Goal: Task Accomplishment & Management: Manage account settings

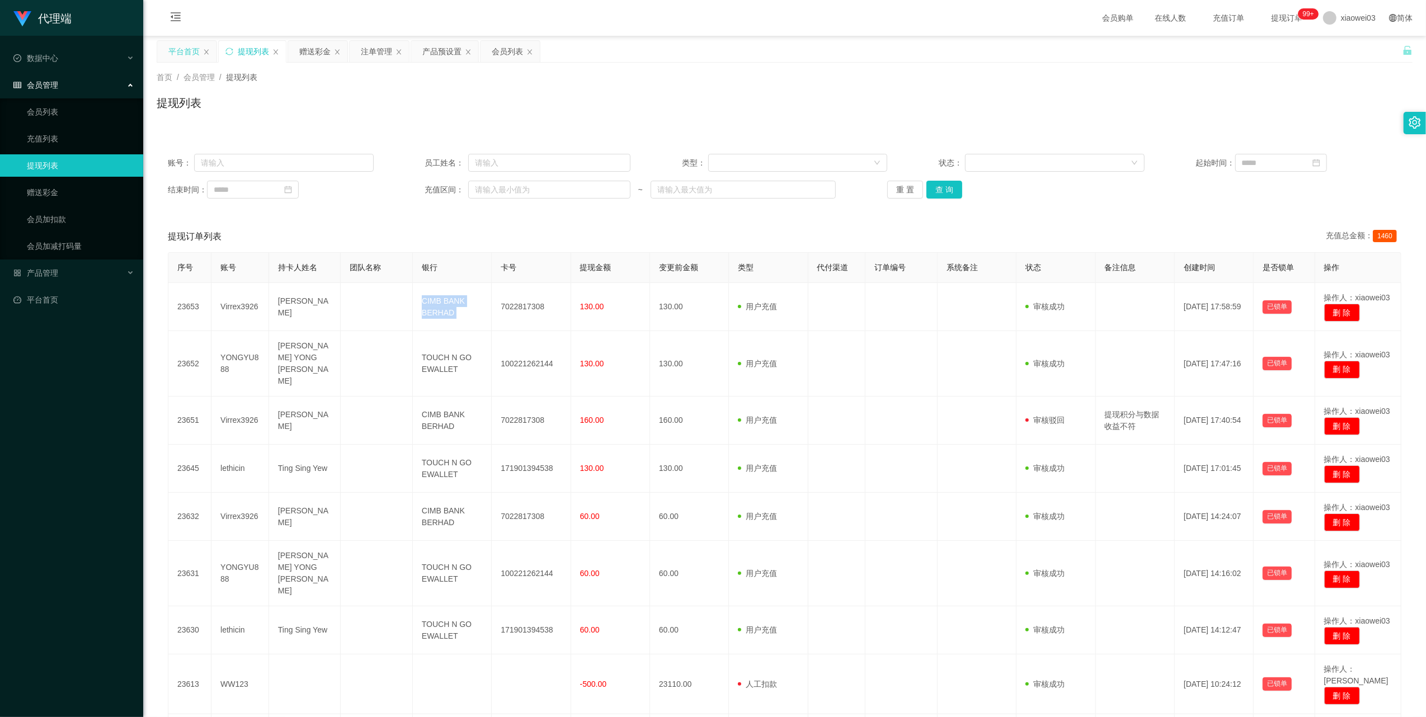
click at [175, 52] on div "平台首页" at bounding box center [183, 51] width 31 height 21
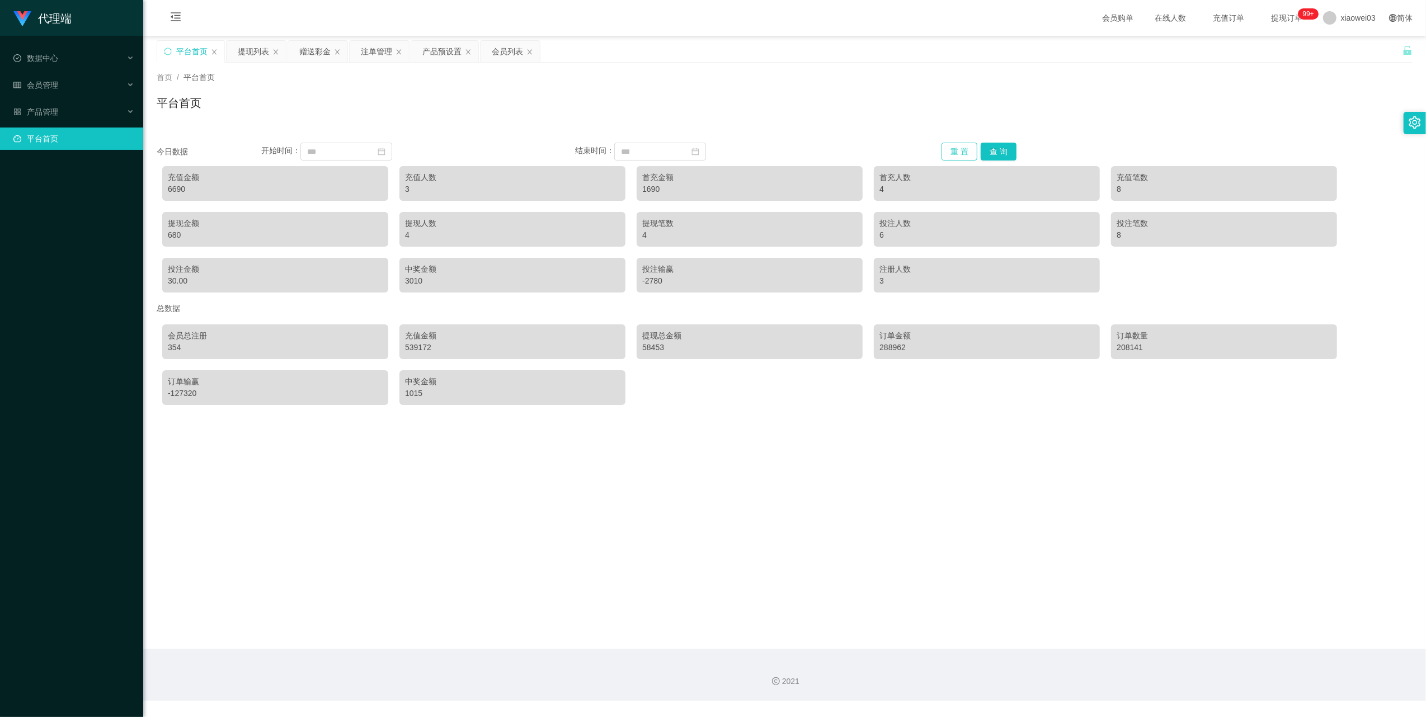
click at [962, 151] on button "重 置" at bounding box center [960, 152] width 36 height 18
click at [949, 146] on button "重 置" at bounding box center [960, 152] width 36 height 18
click at [175, 185] on div "6990" at bounding box center [275, 190] width 215 height 12
copy div "6990"
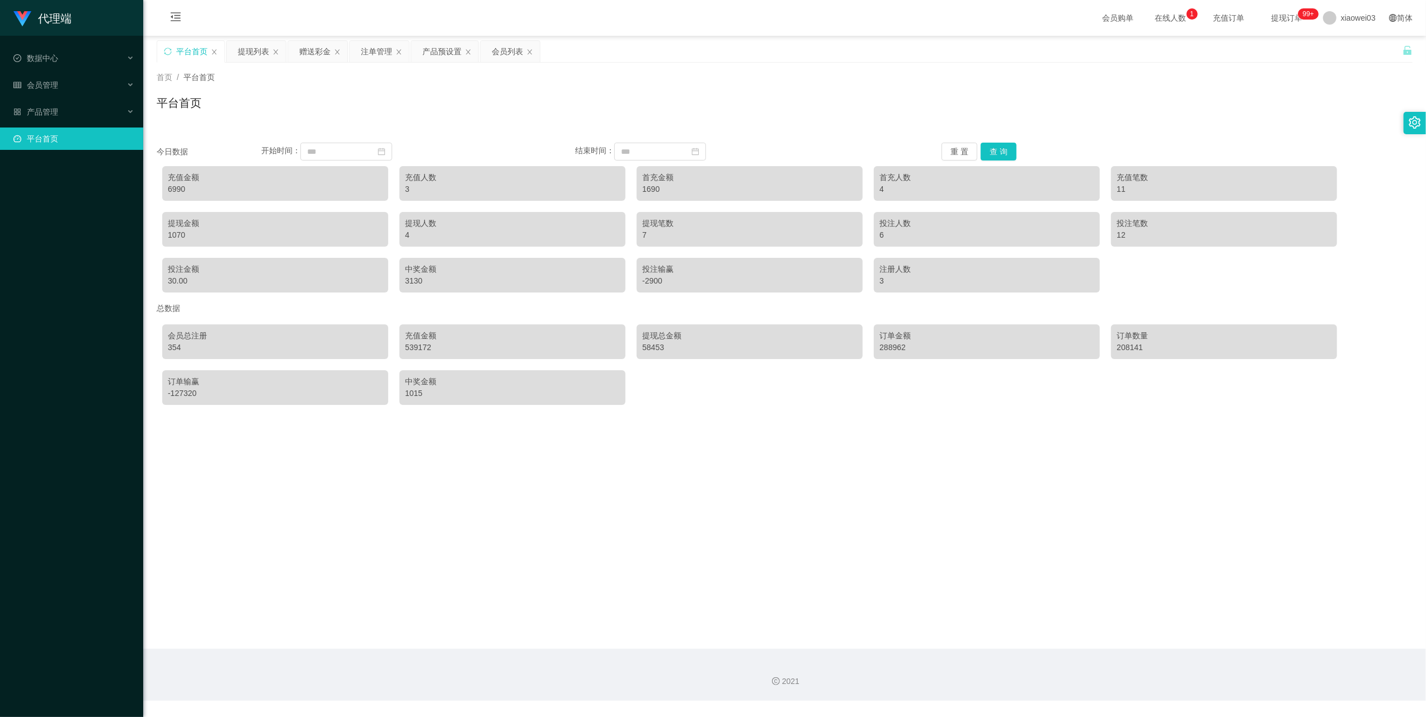
click at [950, 141] on div "今日数据 开始时间： 结束时间： 重 置 查 询 充值金额 6990 充值人数 3 首充金额 1690 首充人数 4 充值笔数 11 提现金额 1070 提现…" at bounding box center [785, 269] width 1256 height 281
click at [950, 148] on button "重 置" at bounding box center [960, 152] width 36 height 18
click at [43, 109] on span "产品管理" at bounding box center [35, 111] width 45 height 9
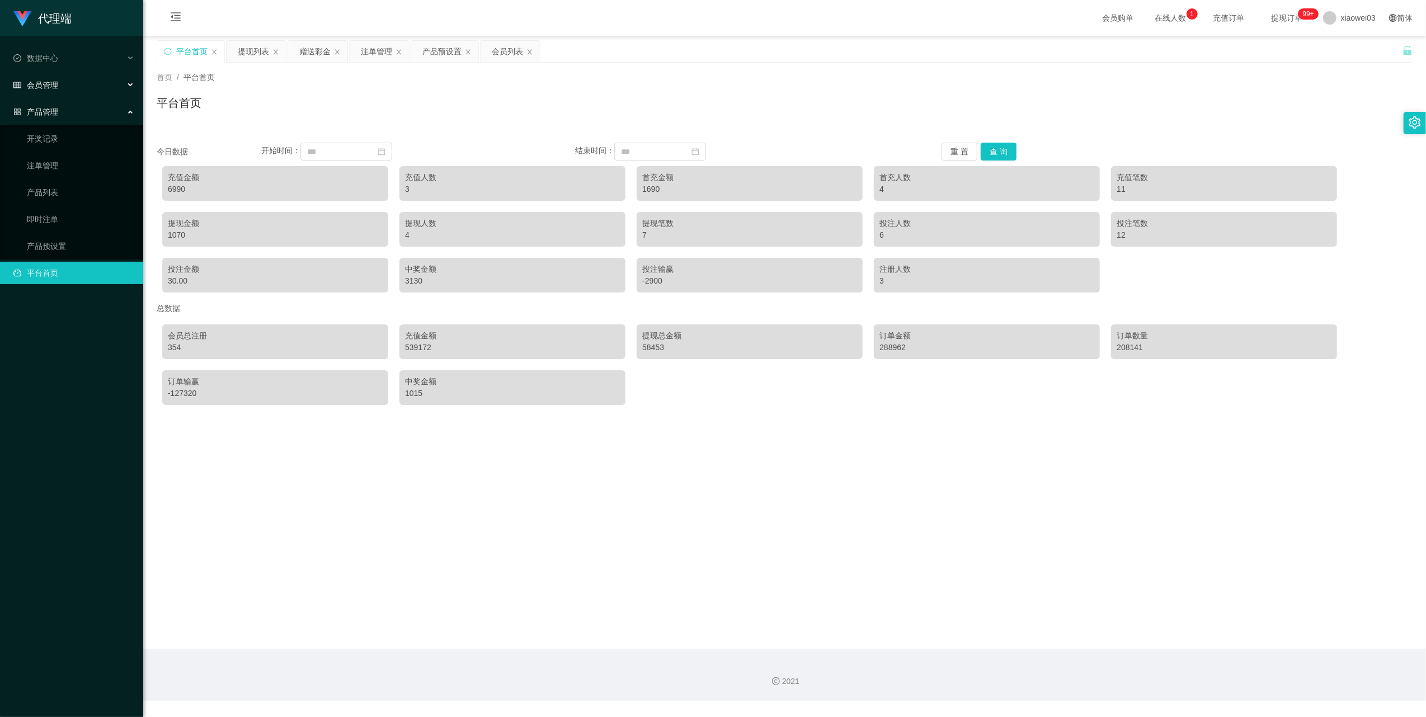
click at [130, 78] on div "会员管理" at bounding box center [71, 85] width 143 height 22
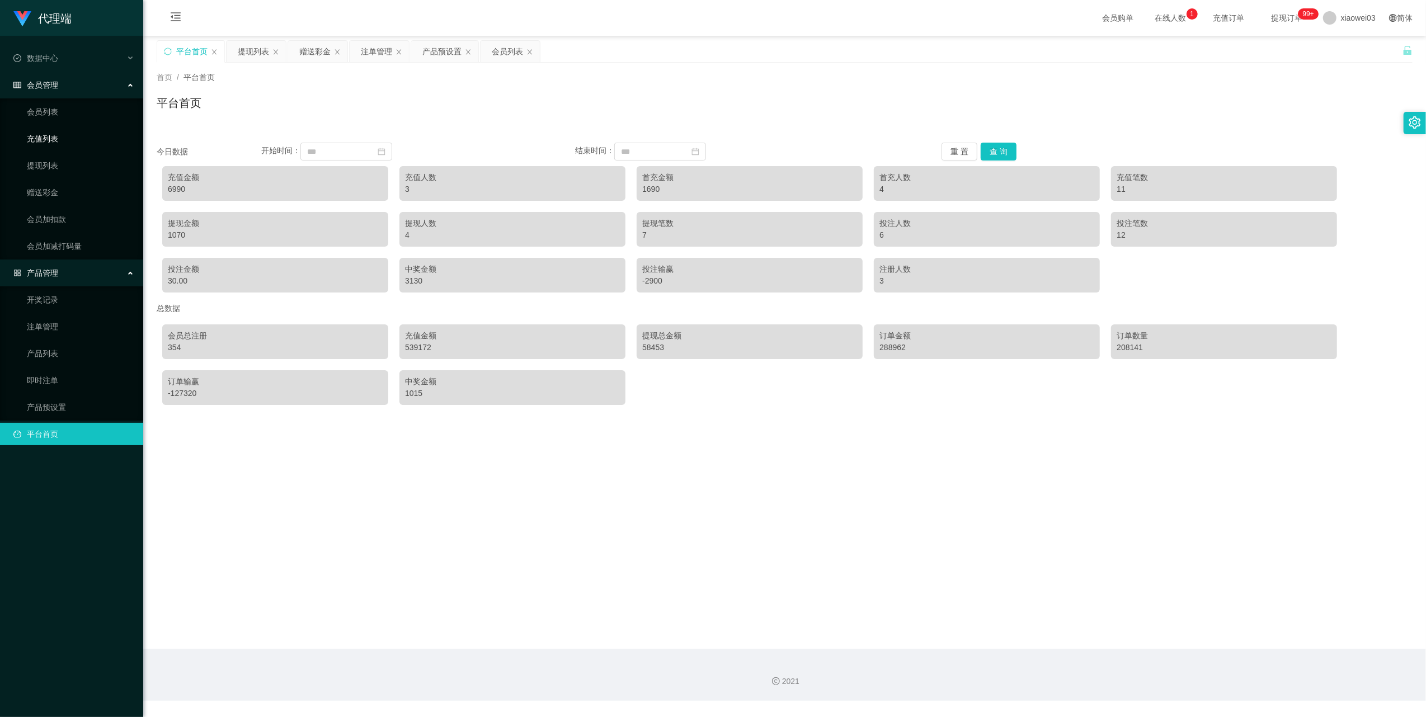
click at [55, 132] on link "充值列表" at bounding box center [80, 139] width 107 height 22
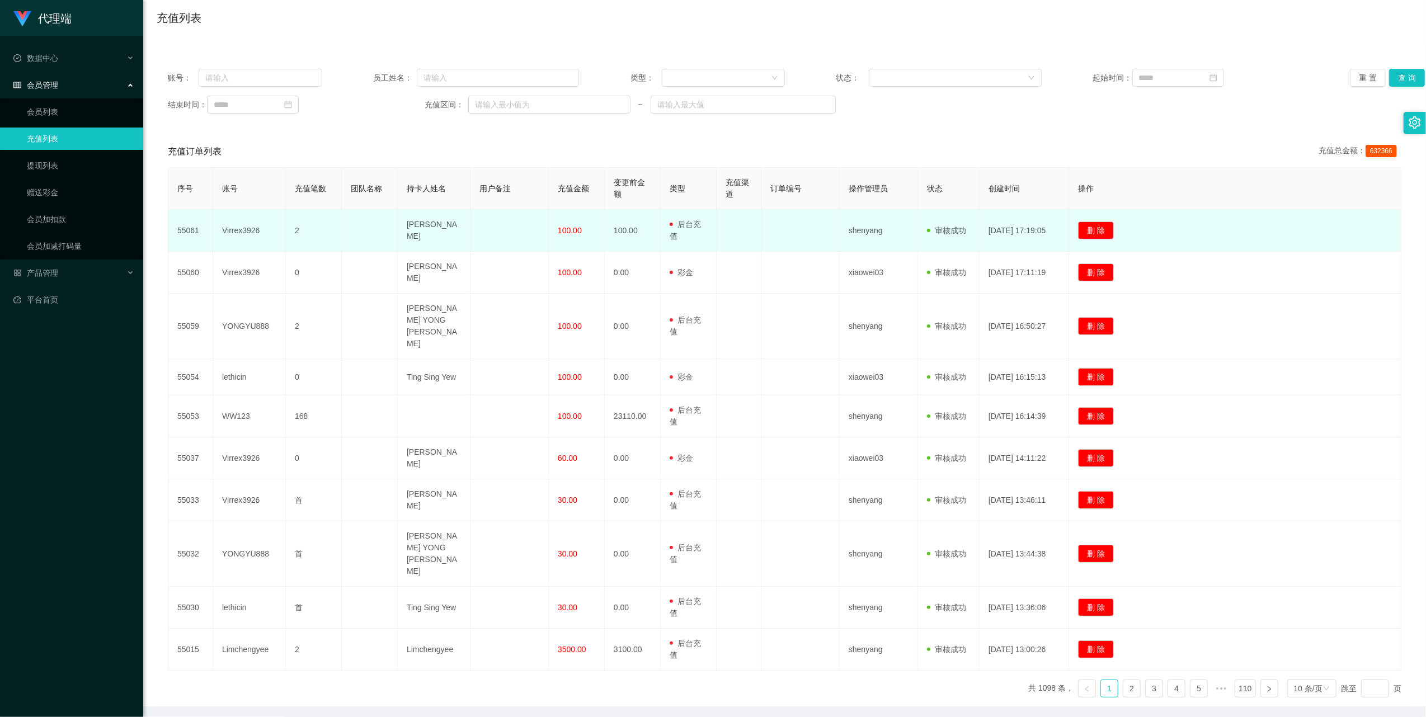
scroll to position [87, 0]
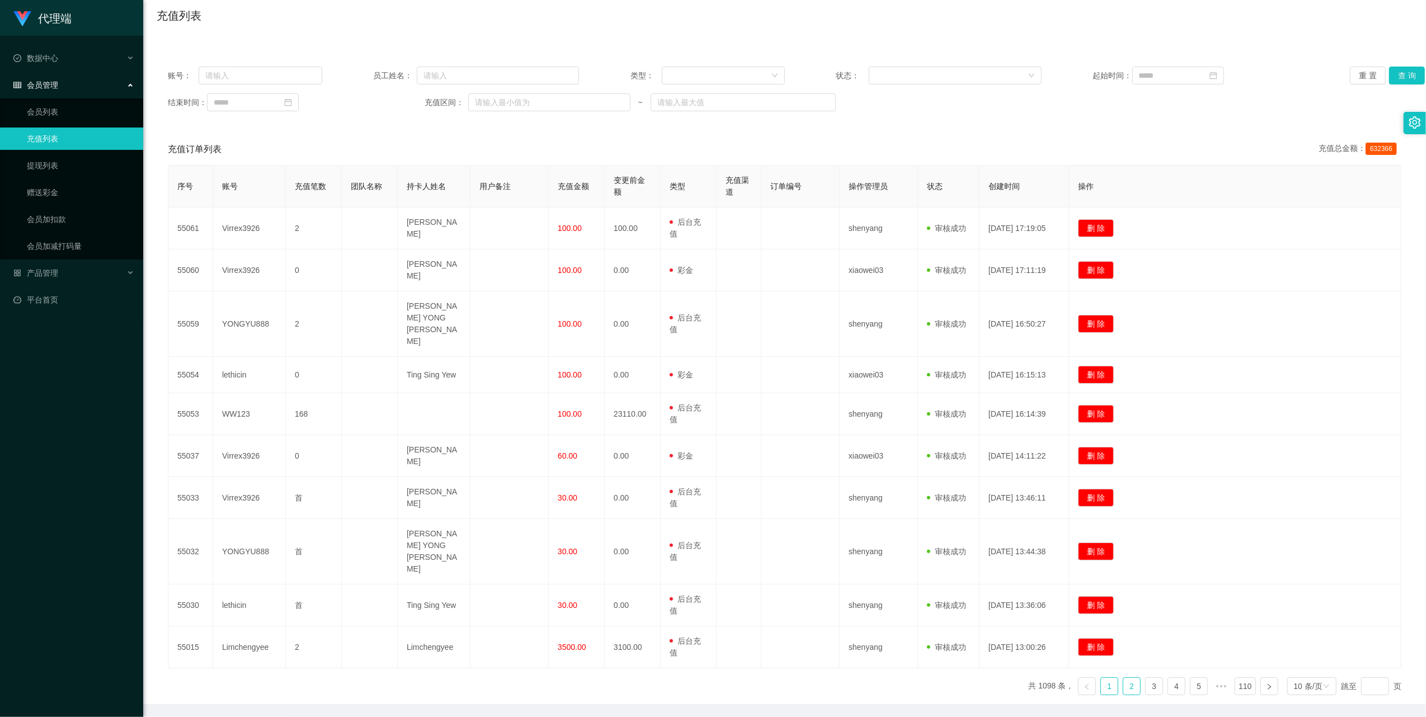
click at [1124, 678] on link "2" at bounding box center [1131, 686] width 17 height 17
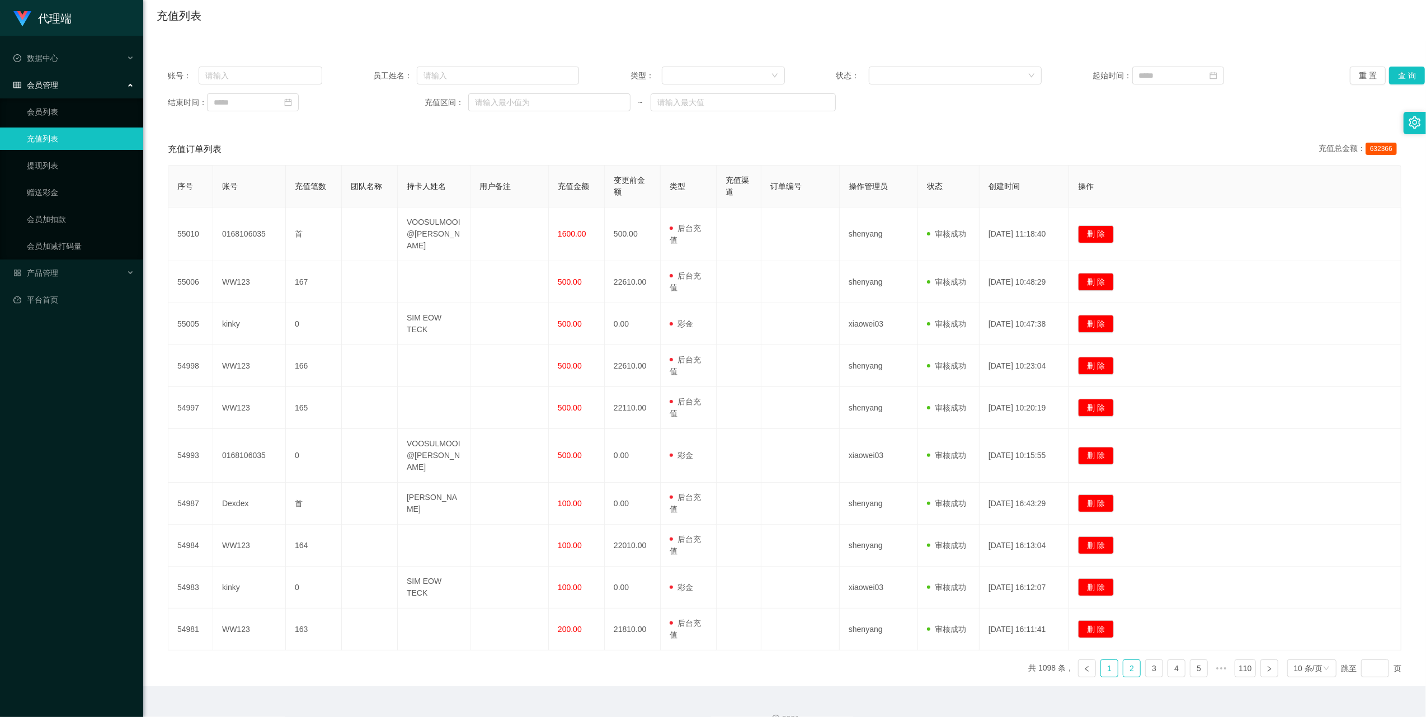
click at [1101, 660] on link "1" at bounding box center [1109, 668] width 17 height 17
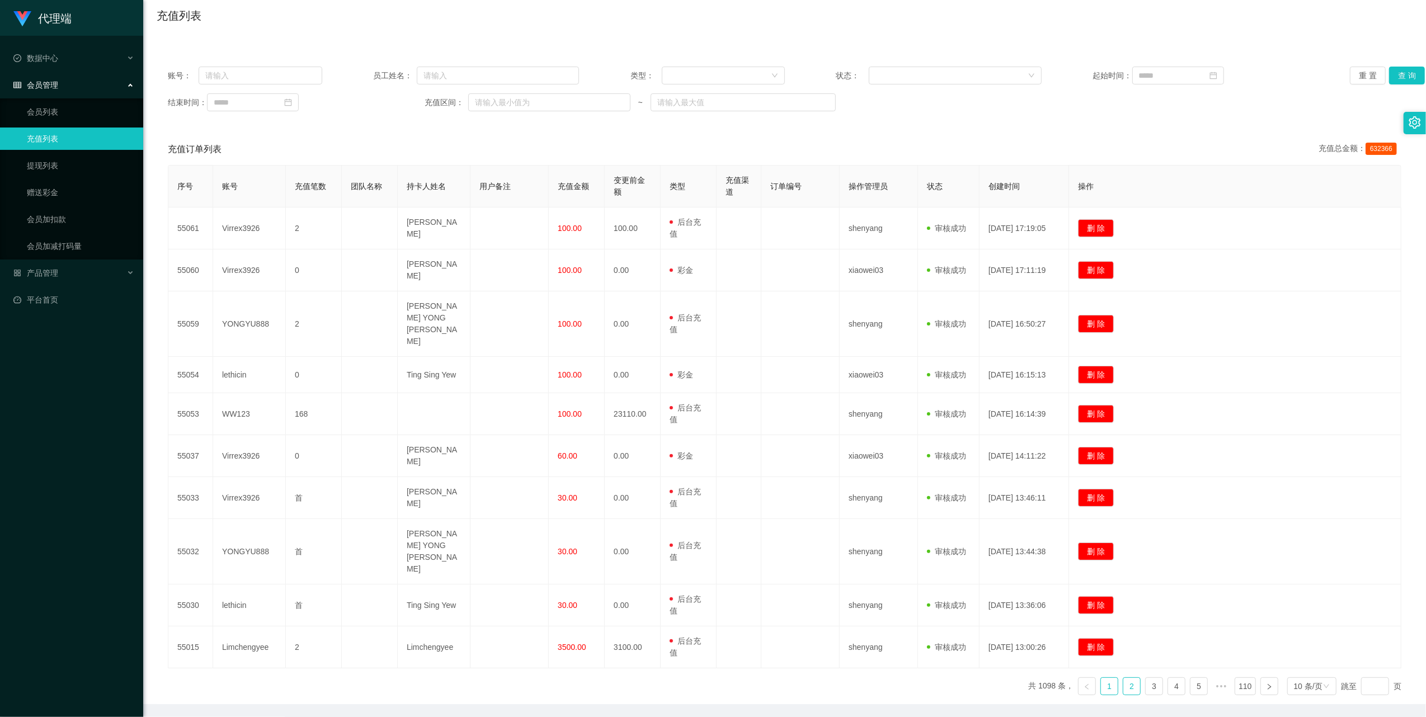
click at [1125, 678] on link "2" at bounding box center [1131, 686] width 17 height 17
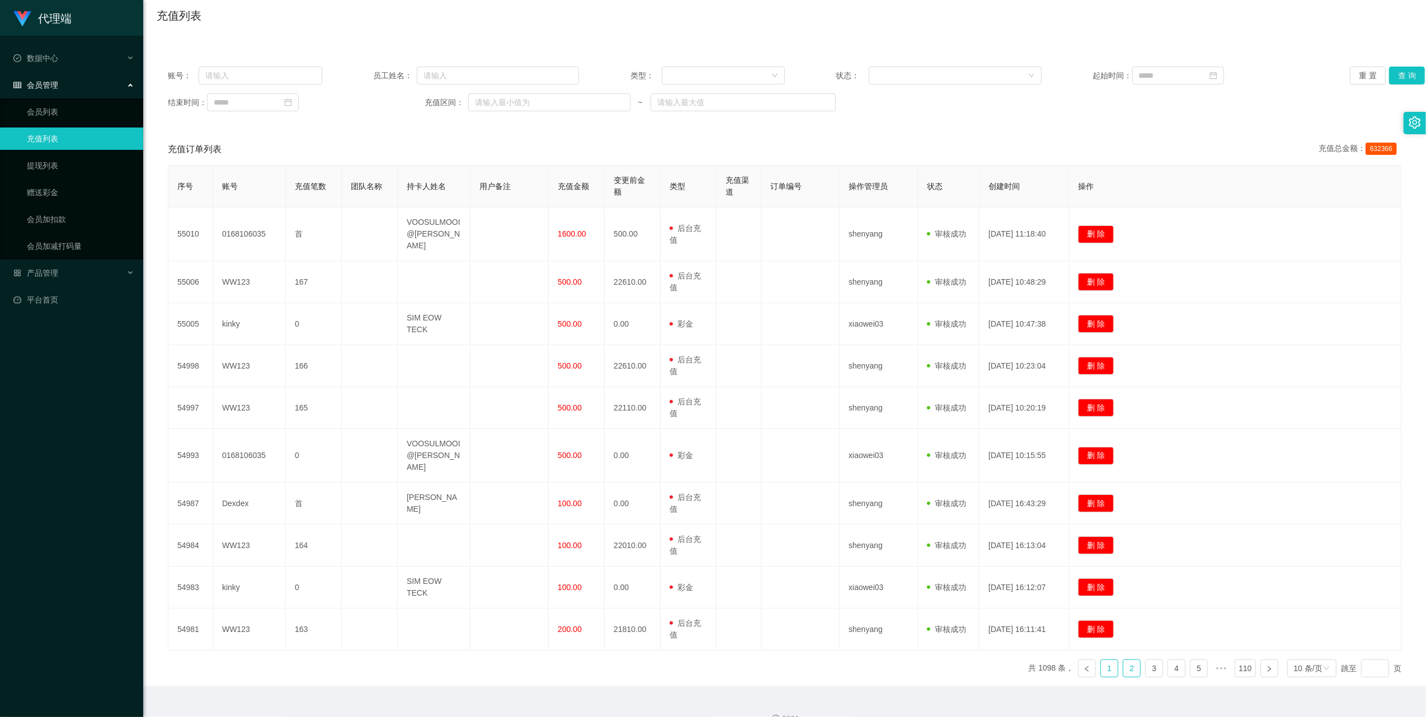
click at [1106, 660] on link "1" at bounding box center [1109, 668] width 17 height 17
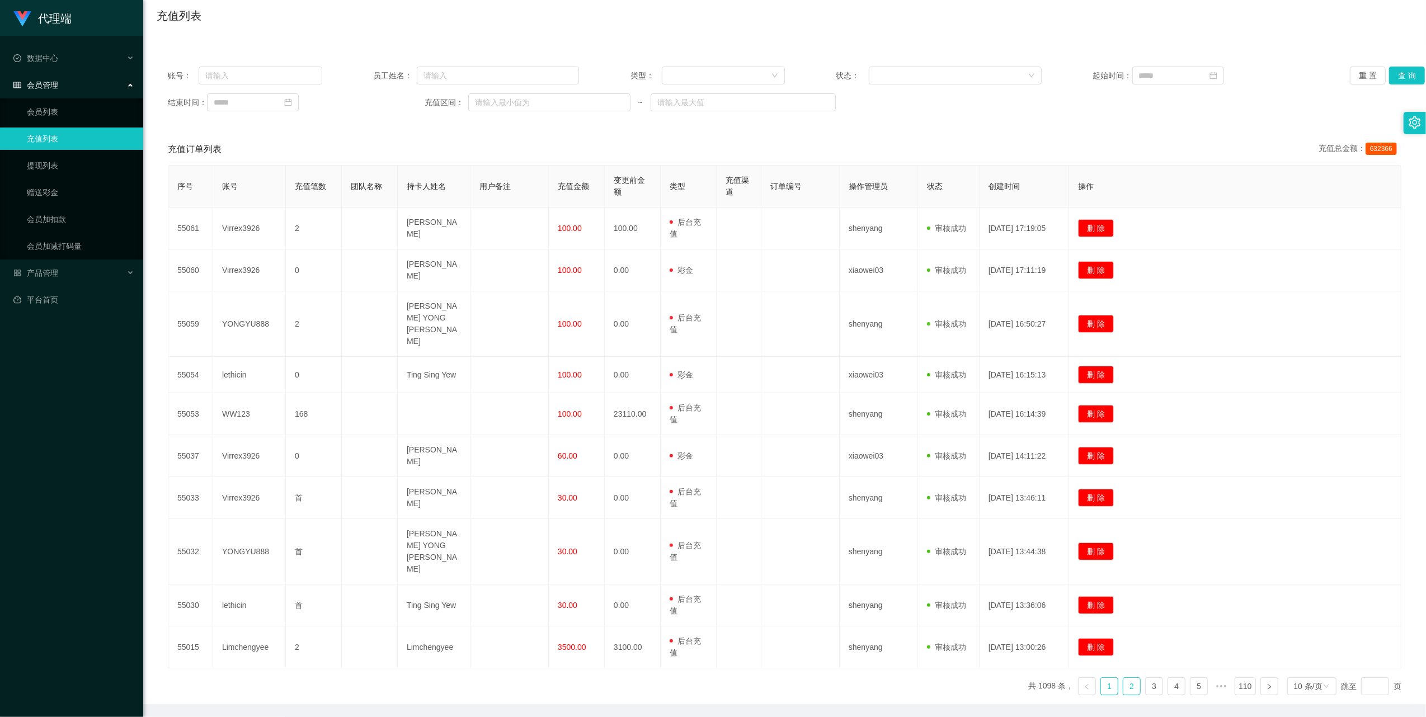
click at [1123, 678] on link "2" at bounding box center [1131, 686] width 17 height 17
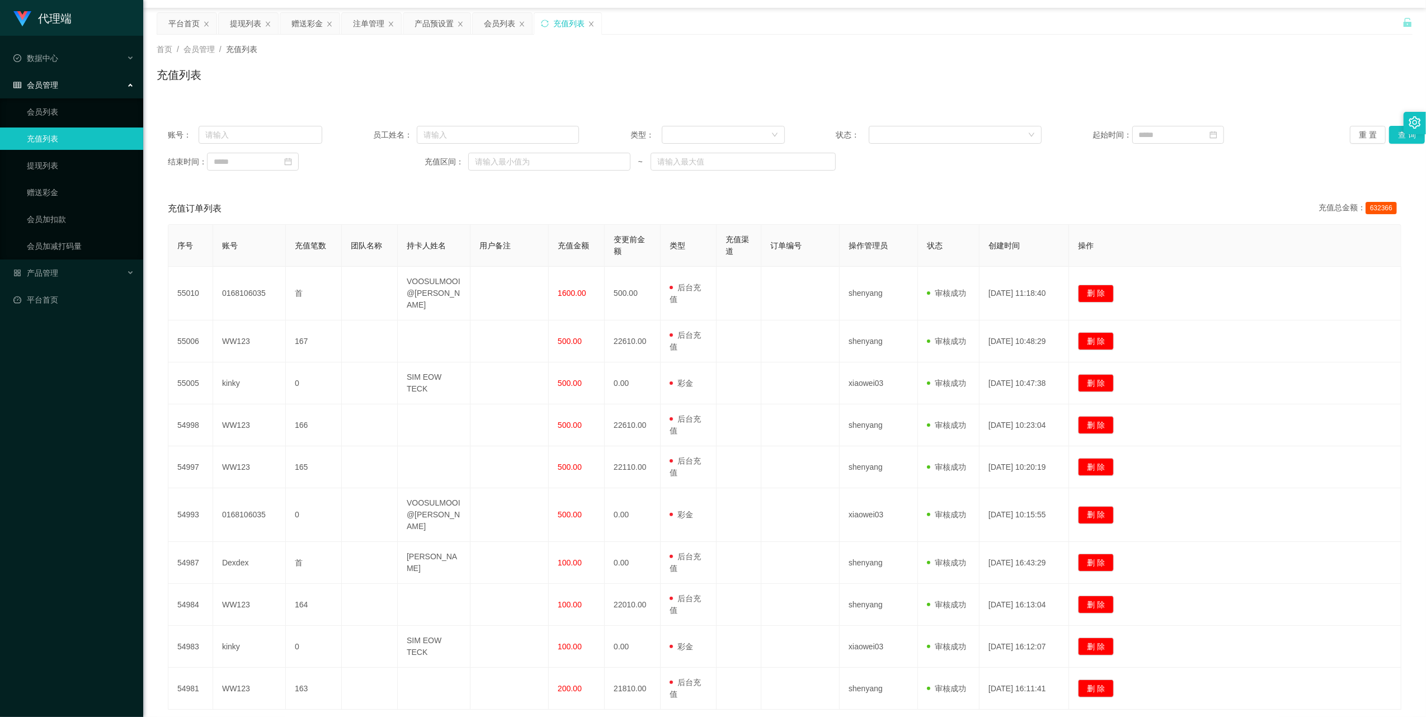
scroll to position [0, 0]
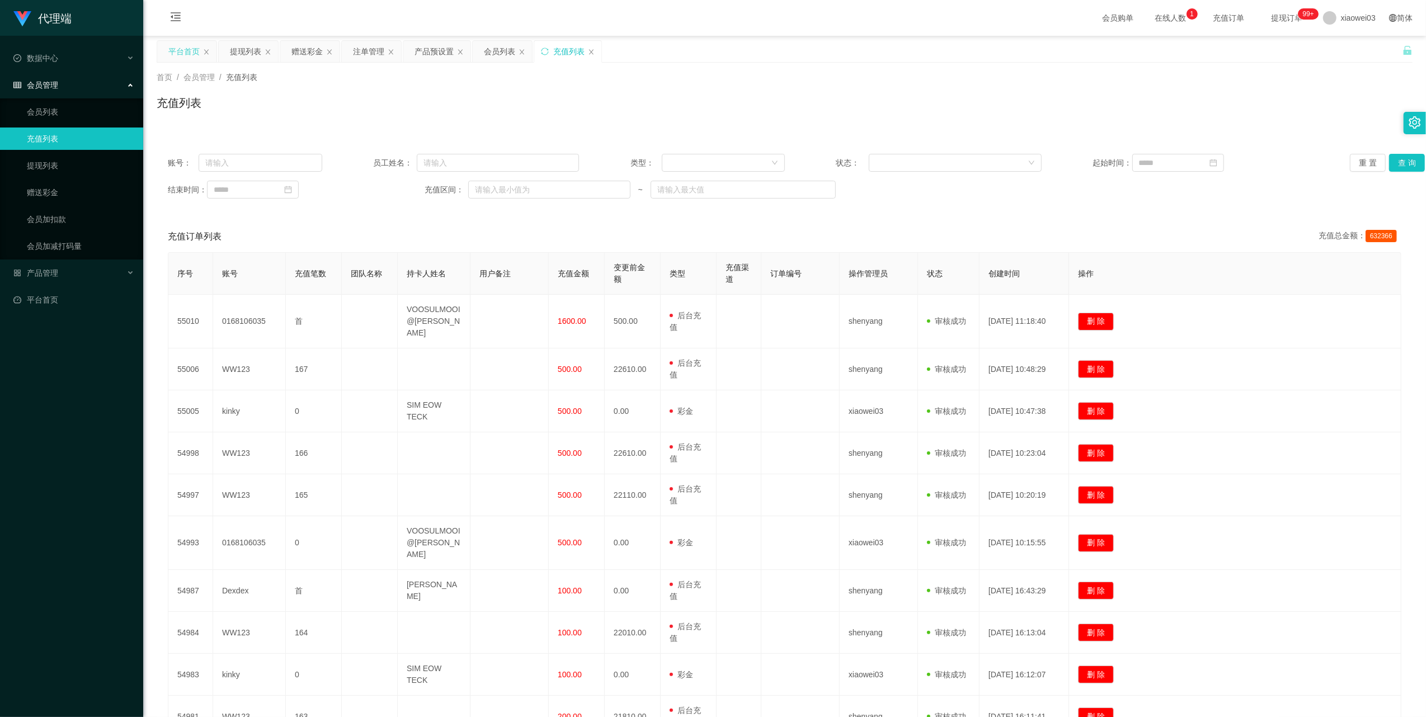
click at [179, 50] on div "平台首页" at bounding box center [183, 51] width 31 height 21
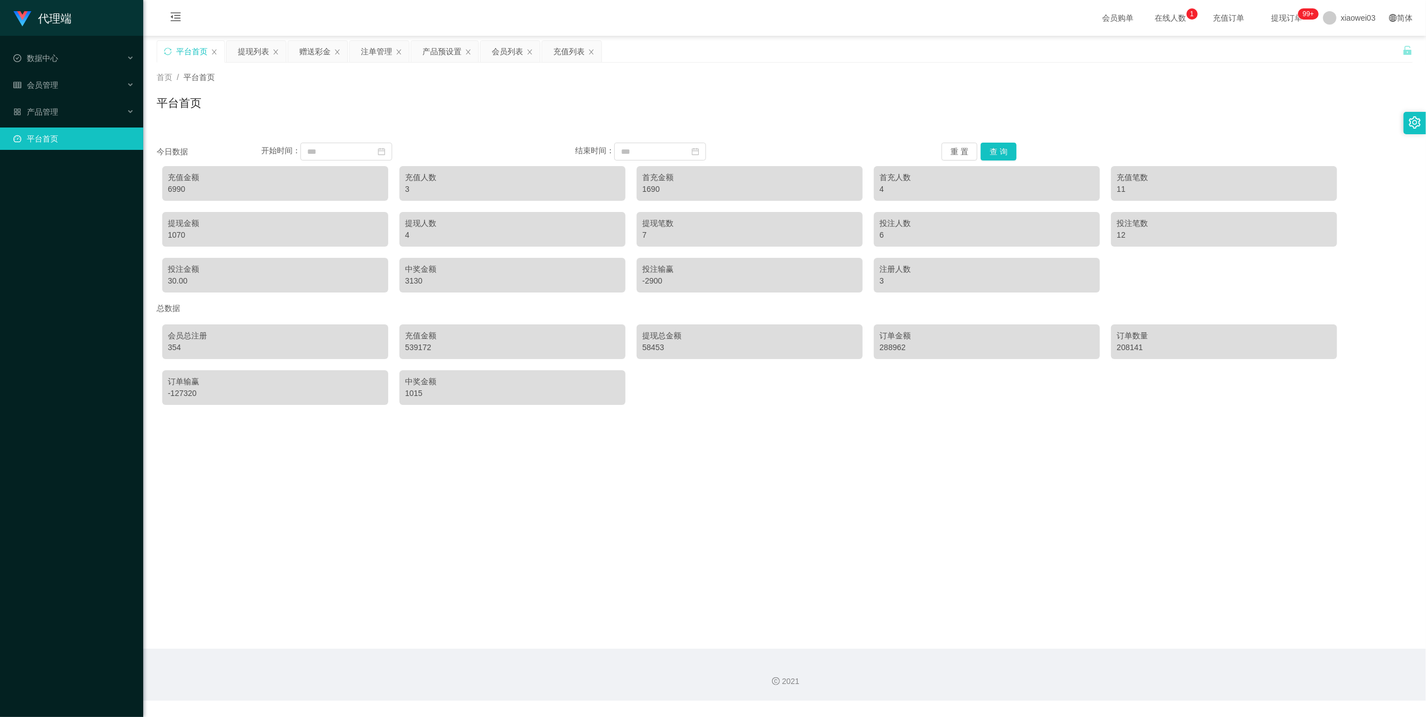
click at [184, 193] on div "6990" at bounding box center [275, 190] width 215 height 12
click at [175, 186] on div "6990" at bounding box center [275, 190] width 215 height 12
copy div "6990"
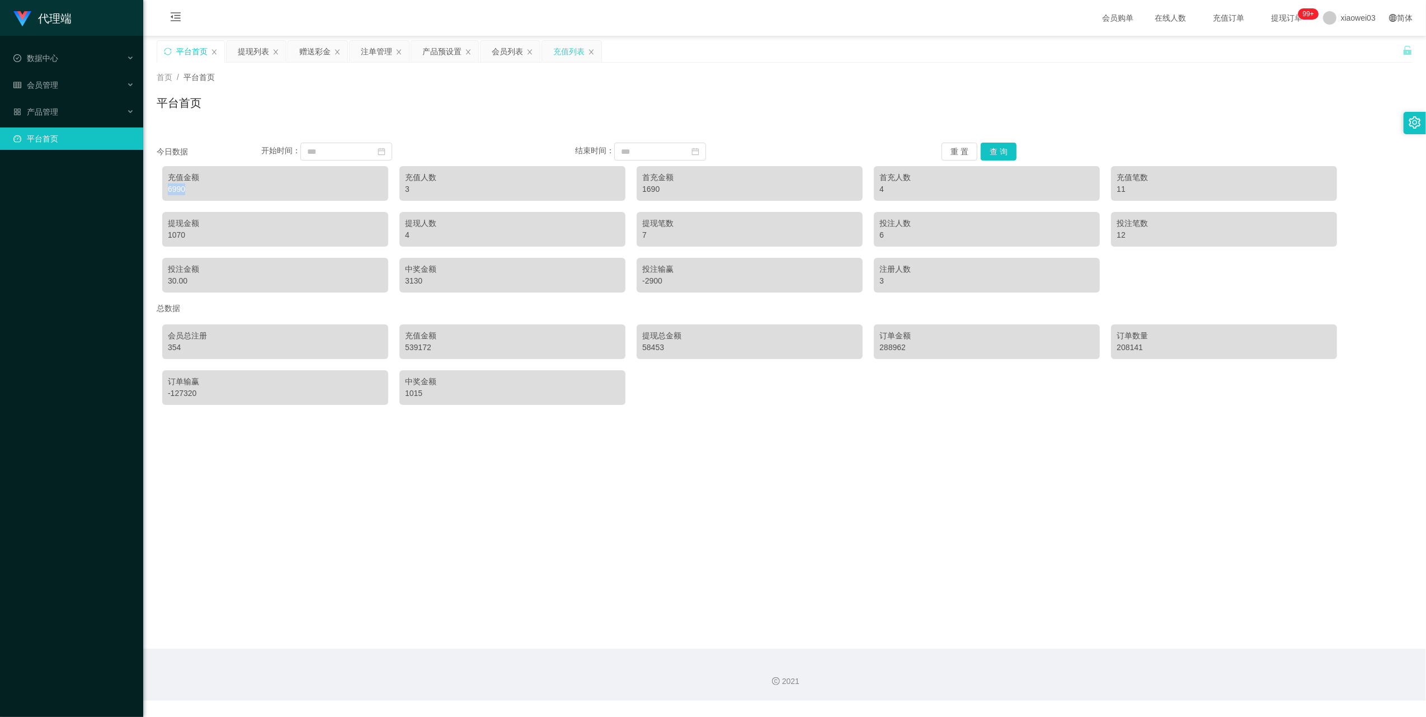
click at [568, 50] on div "充值列表" at bounding box center [568, 51] width 31 height 21
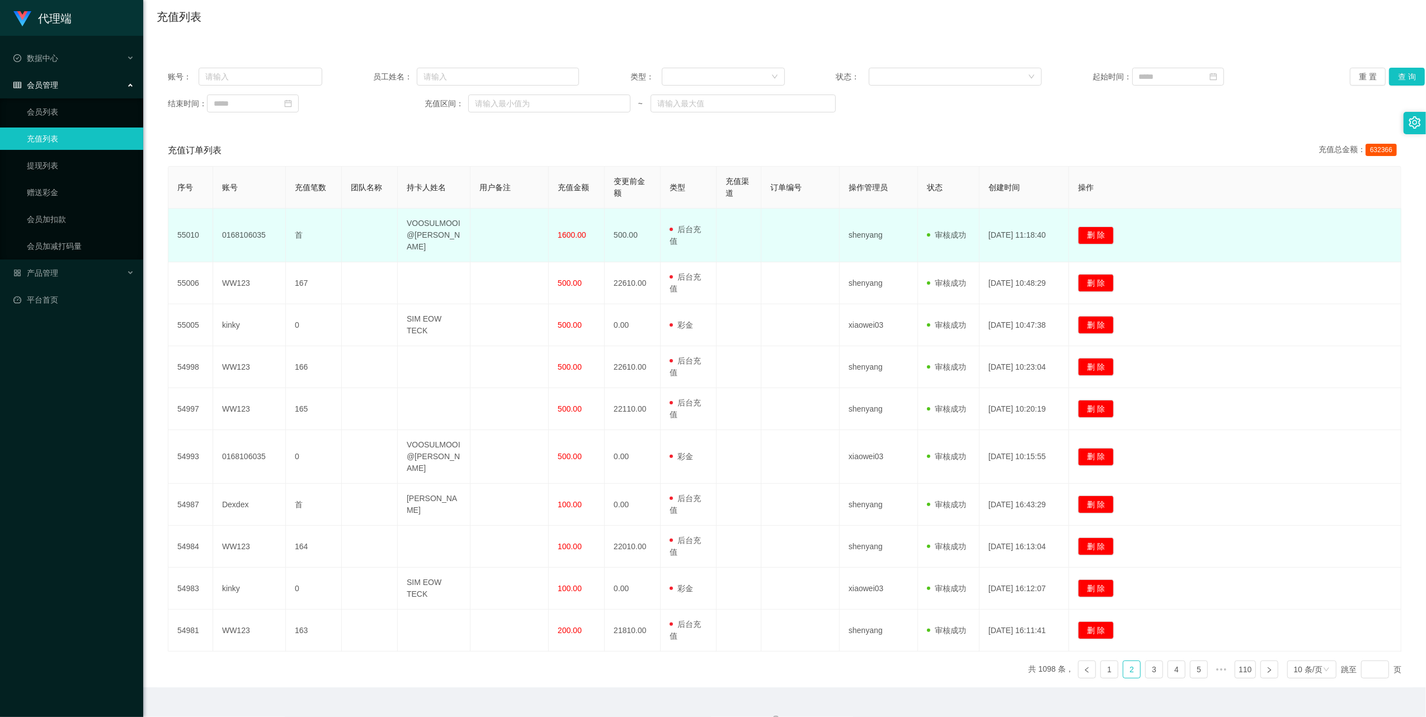
scroll to position [87, 0]
